Goal: Transaction & Acquisition: Purchase product/service

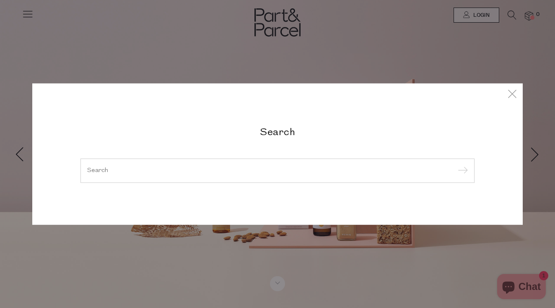
click at [510, 95] on icon at bounding box center [512, 94] width 13 height 12
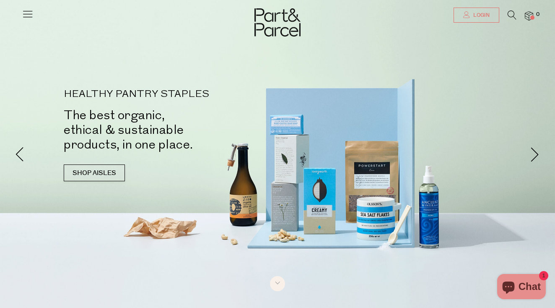
click at [478, 12] on span "Login" at bounding box center [480, 15] width 18 height 7
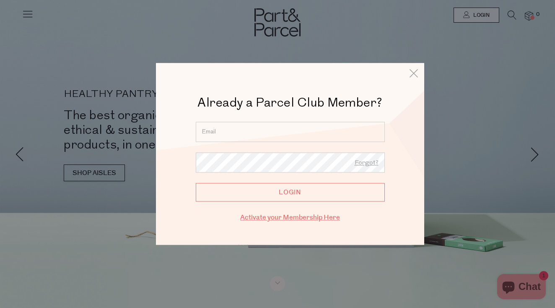
click at [298, 216] on link "Activate your Membership Here" at bounding box center [290, 218] width 100 height 10
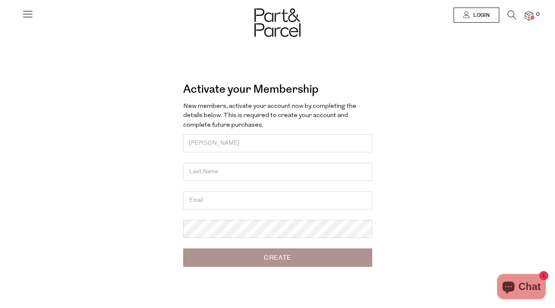
type input "Jackie"
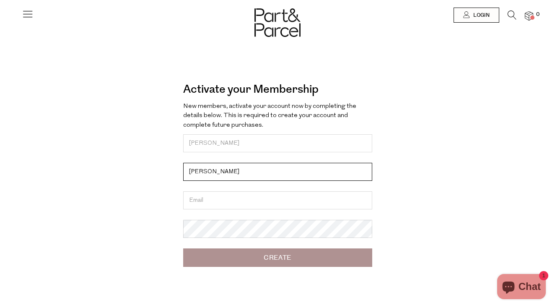
type input "Wright"
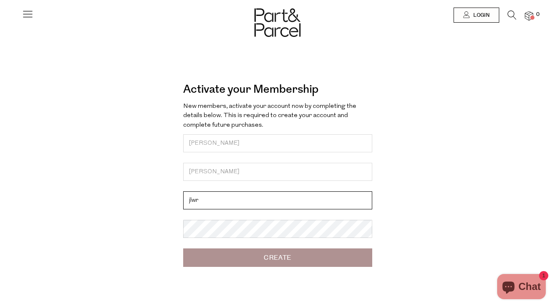
type input "jlwright92@hotmail.com"
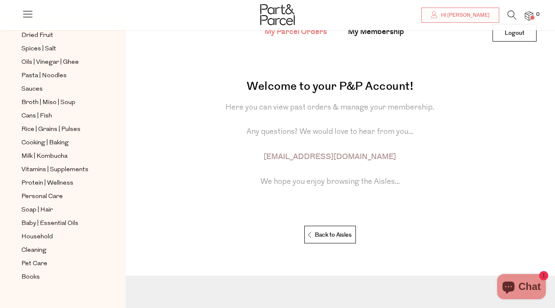
scroll to position [65, 0]
click at [39, 219] on span "Baby | Essential Oils" at bounding box center [49, 223] width 57 height 10
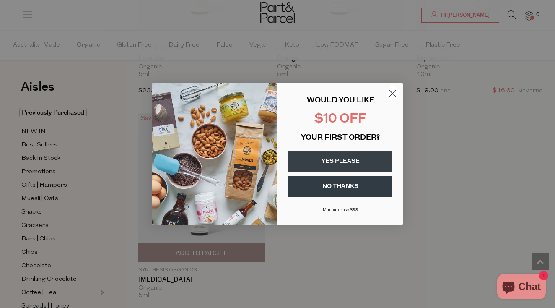
scroll to position [1103, 0]
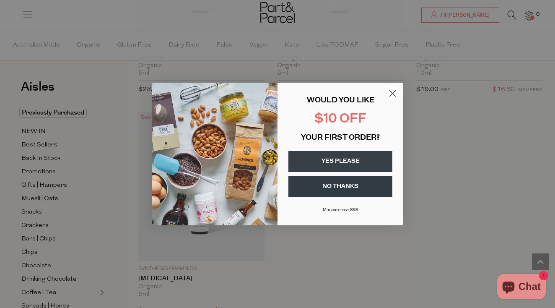
click at [359, 156] on button "YES PLEASE" at bounding box center [340, 161] width 104 height 21
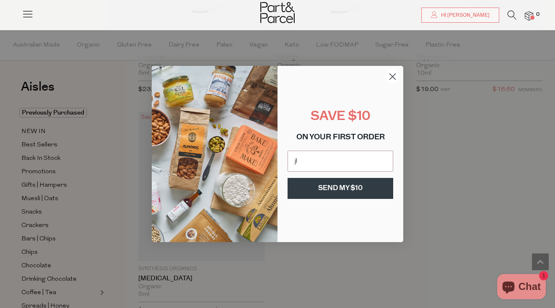
type input "jlwright92@hotmail.com"
click at [333, 187] on button "SEND MY $10" at bounding box center [341, 188] width 106 height 21
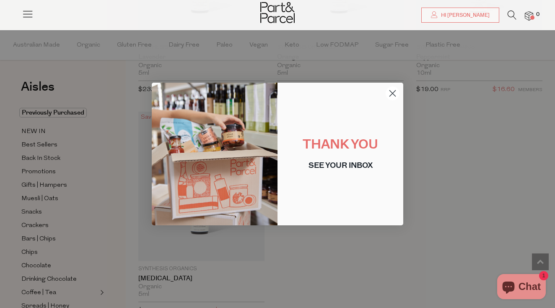
click at [389, 93] on circle "Close dialog" at bounding box center [393, 93] width 14 height 14
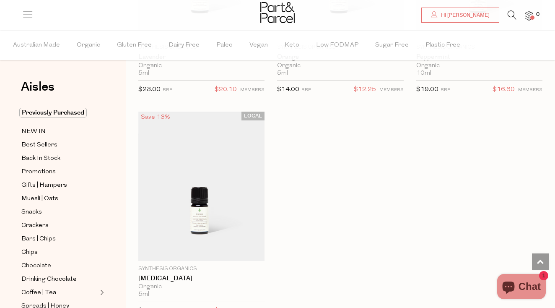
click at [509, 16] on icon at bounding box center [512, 14] width 9 height 9
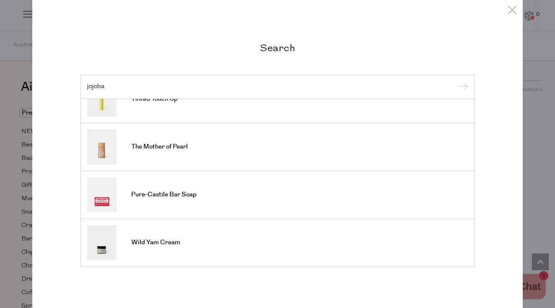
scroll to position [310, 0]
type input "jojoba"
click at [510, 13] on icon at bounding box center [512, 10] width 13 height 12
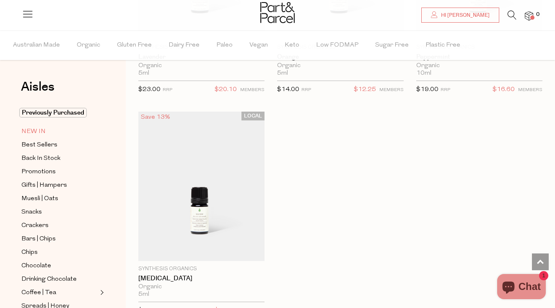
click at [36, 129] on span "NEW IN" at bounding box center [33, 132] width 24 height 10
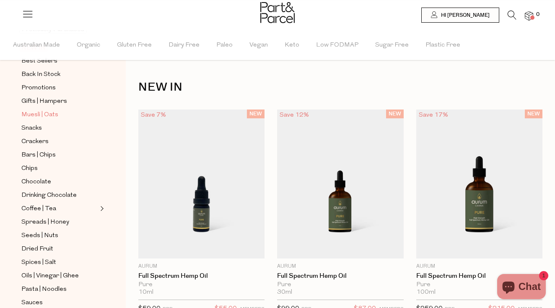
scroll to position [86, 0]
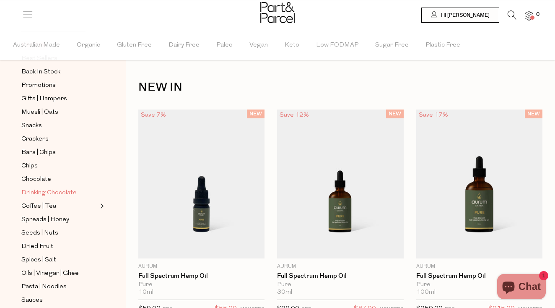
click at [65, 192] on span "Drinking Chocolate" at bounding box center [48, 193] width 55 height 10
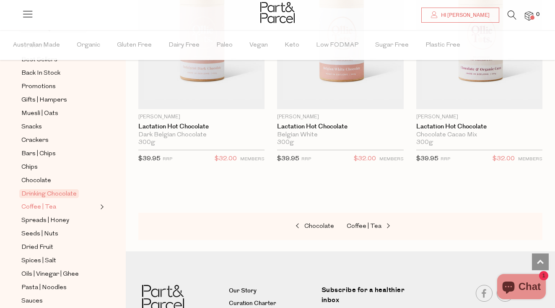
click at [47, 207] on span "Coffee | Tea" at bounding box center [38, 207] width 35 height 10
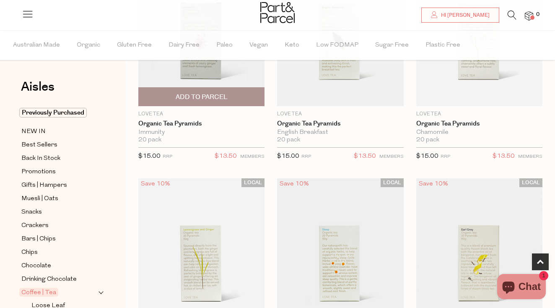
scroll to position [150, 0]
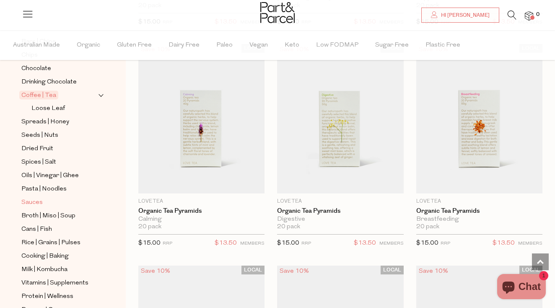
click at [36, 199] on span "Sauces" at bounding box center [31, 202] width 21 height 10
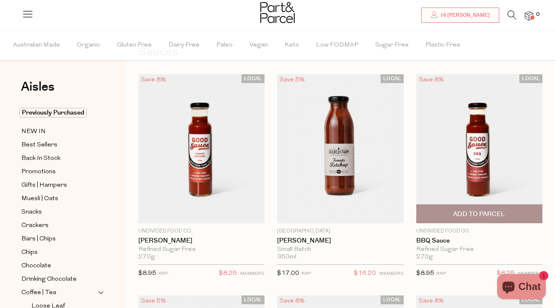
click at [498, 213] on span "Add To Parcel" at bounding box center [479, 214] width 52 height 9
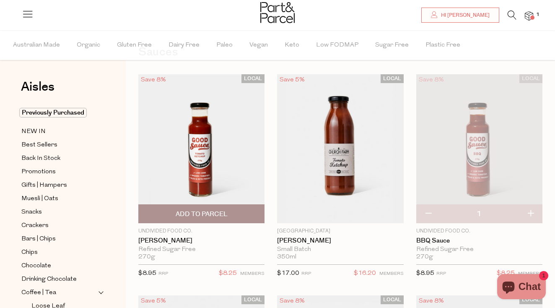
click at [201, 213] on span "Add To Parcel" at bounding box center [202, 214] width 52 height 9
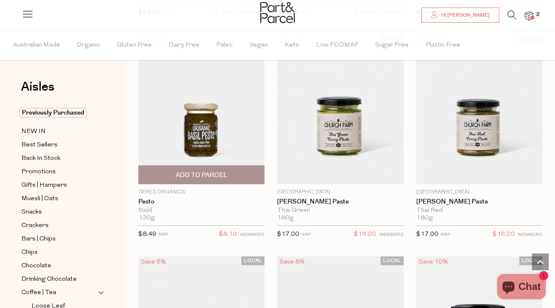
click at [200, 176] on span "Add To Parcel" at bounding box center [202, 175] width 52 height 9
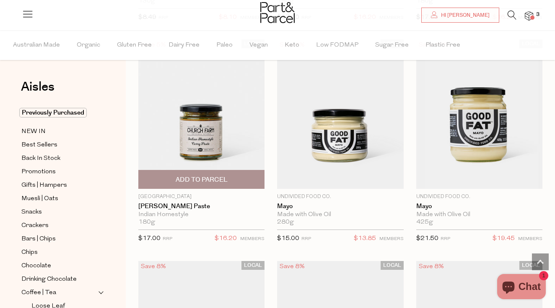
scroll to position [1182, 0]
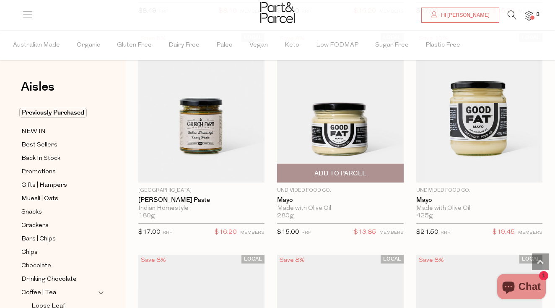
click at [341, 169] on span "Add To Parcel" at bounding box center [340, 173] width 52 height 9
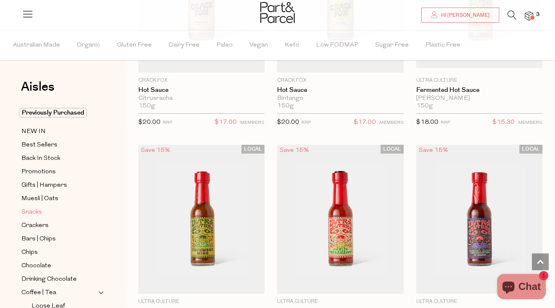
click at [34, 209] on span "Snacks" at bounding box center [31, 212] width 21 height 10
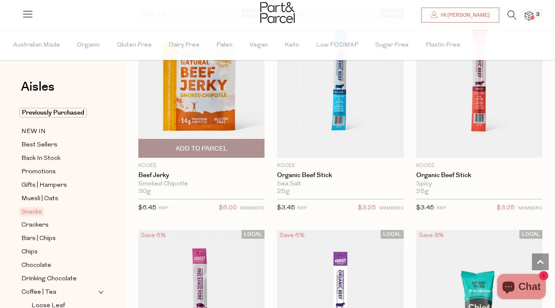
scroll to position [545, 0]
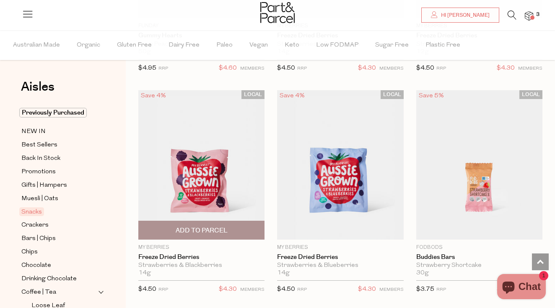
click at [186, 230] on span "Add To Parcel" at bounding box center [202, 230] width 52 height 9
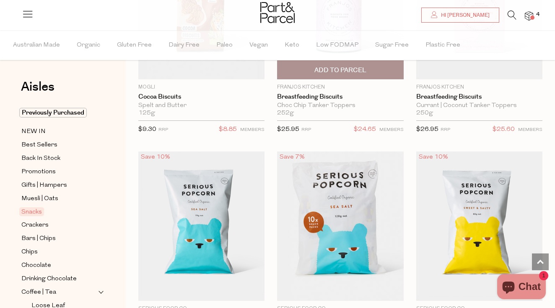
scroll to position [3074, 0]
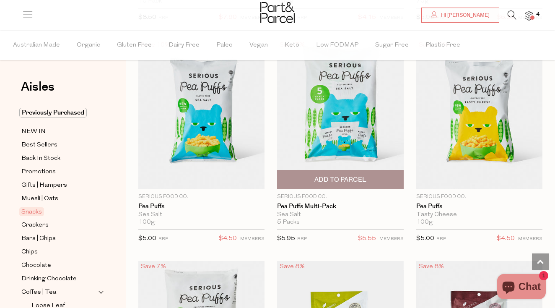
click at [340, 175] on span "Add To Parcel" at bounding box center [340, 179] width 52 height 9
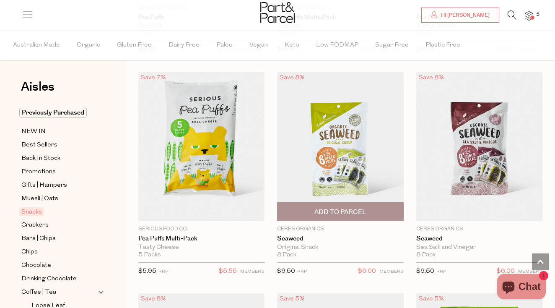
scroll to position [3806, 0]
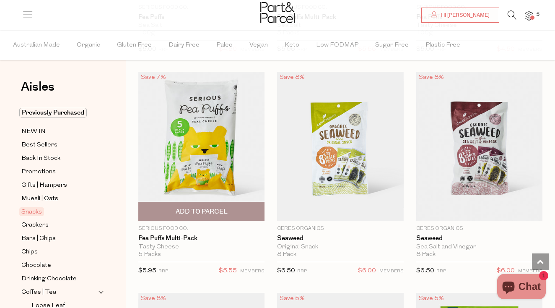
click at [204, 202] on span "Add To Parcel" at bounding box center [201, 211] width 121 height 18
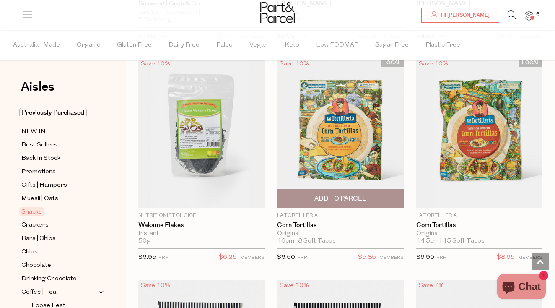
scroll to position [4481, 0]
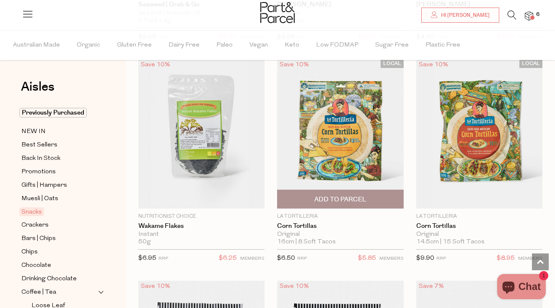
click at [342, 195] on span "Add To Parcel" at bounding box center [340, 199] width 52 height 9
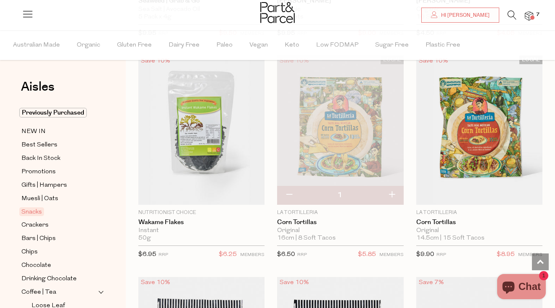
scroll to position [4485, 0]
click at [391, 186] on button "button" at bounding box center [392, 195] width 24 height 18
type input "2"
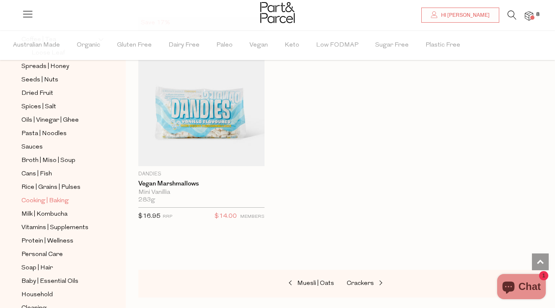
scroll to position [262, 0]
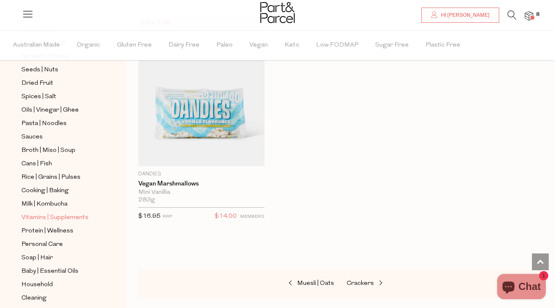
click at [57, 217] on span "Vitamins | Supplements" at bounding box center [54, 218] width 67 height 10
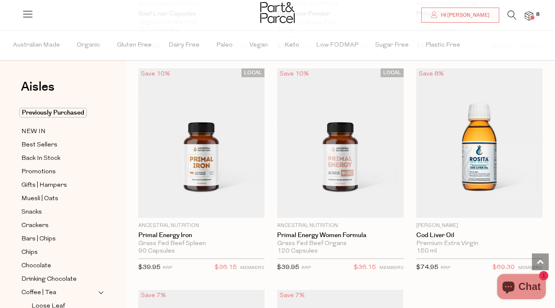
scroll to position [3378, 0]
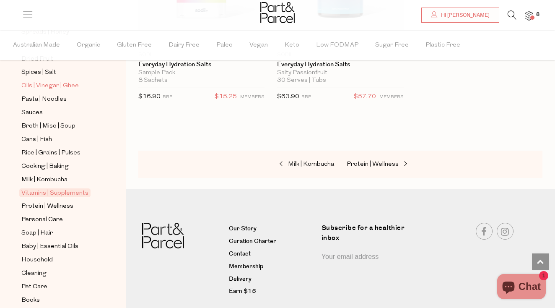
scroll to position [288, 0]
click at [42, 169] on span "Cooking | Baking" at bounding box center [44, 166] width 47 height 10
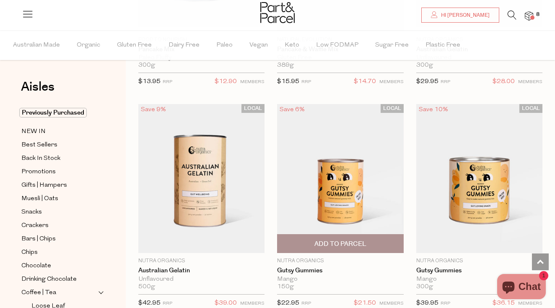
scroll to position [1124, 0]
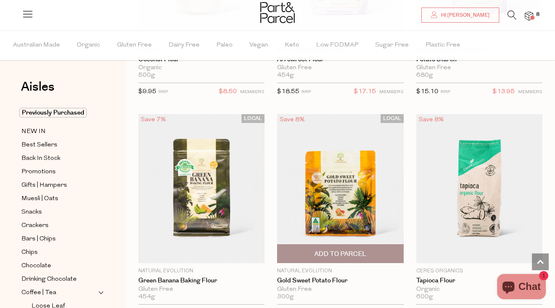
scroll to position [5088, 0]
